Goal: Task Accomplishment & Management: Manage account settings

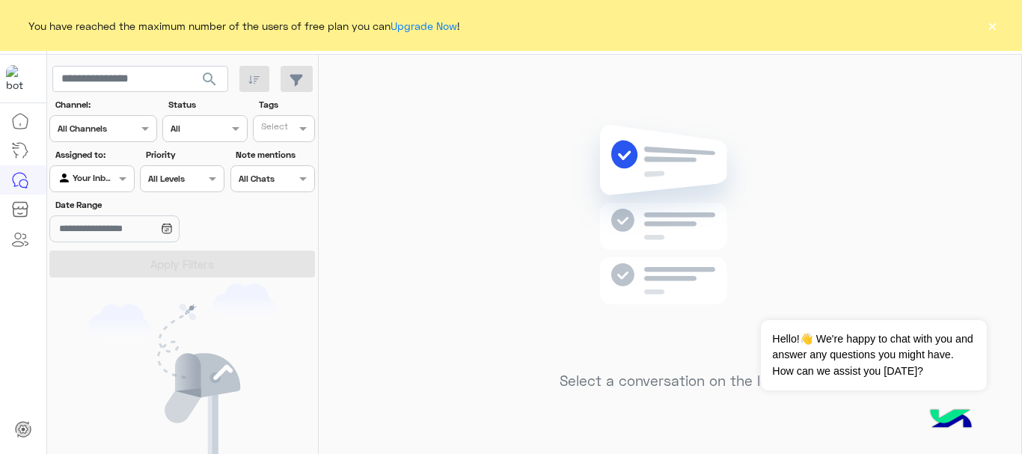
click at [984, 27] on div "You have reached the maximum number of the users of free plan you can Upgrade N…" at bounding box center [511, 25] width 1022 height 51
click at [991, 27] on button "×" at bounding box center [992, 25] width 15 height 15
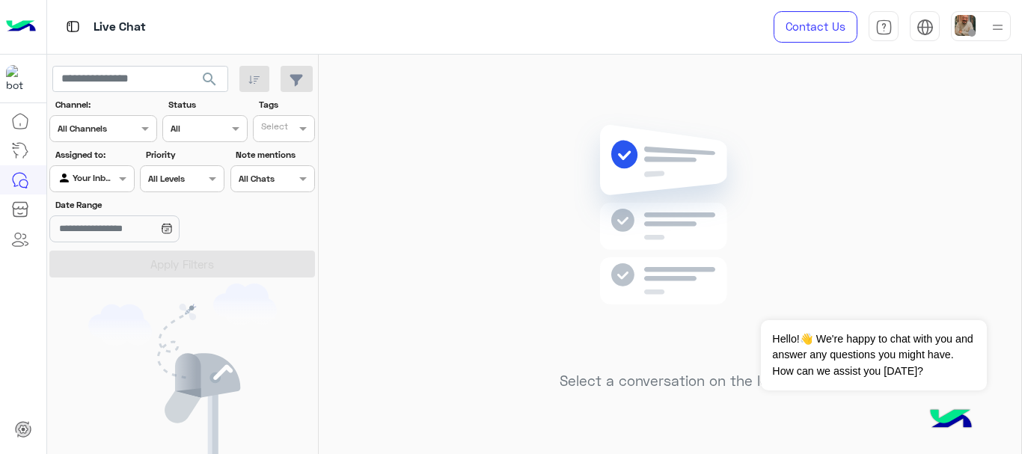
click at [991, 27] on img at bounding box center [998, 27] width 19 height 19
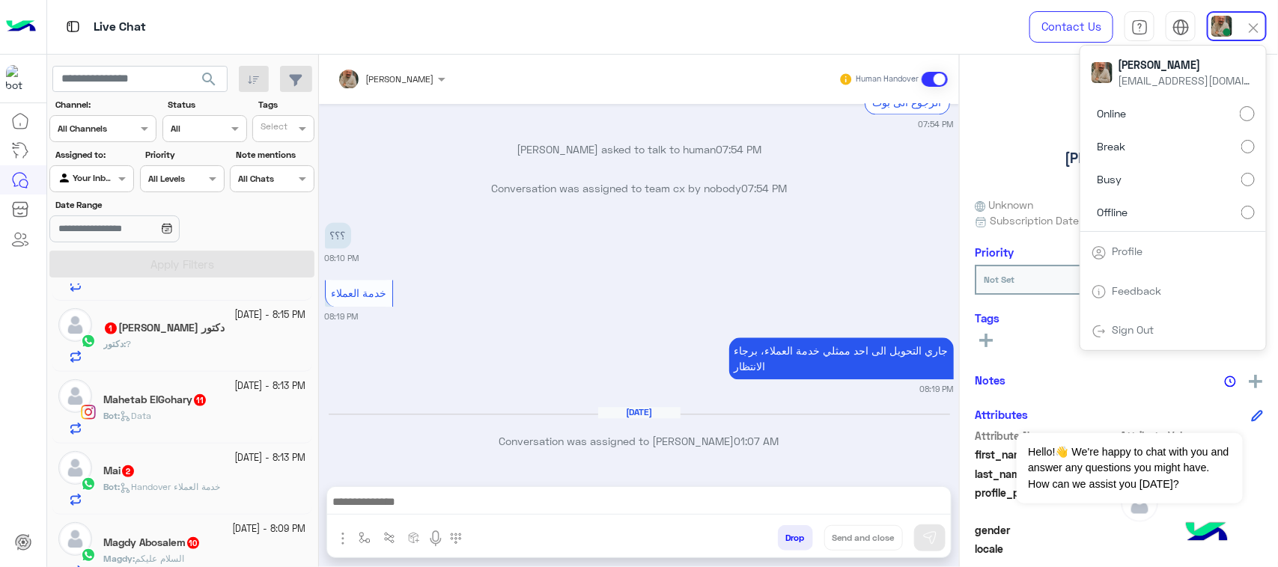
scroll to position [443, 0]
